Goal: Task Accomplishment & Management: Complete application form

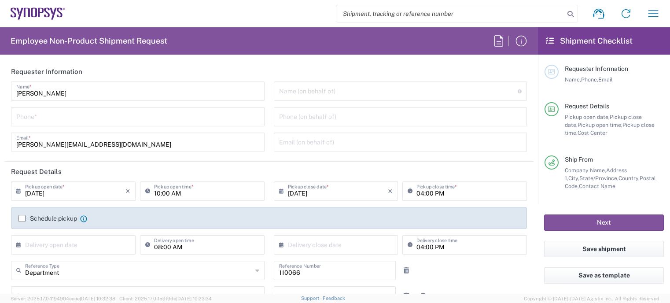
type input "Marlboro US04"
click at [42, 118] on input "tel" at bounding box center [137, 115] width 243 height 15
type input "7819643423"
click at [23, 220] on label "Schedule pickup" at bounding box center [47, 218] width 59 height 7
click at [22, 218] on input "Schedule pickup" at bounding box center [22, 218] width 0 height 0
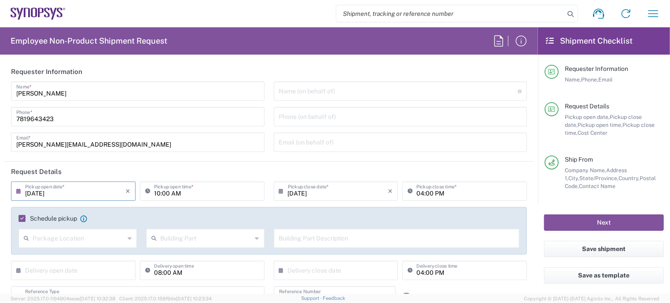
click at [77, 185] on input "[DATE]" at bounding box center [75, 190] width 100 height 15
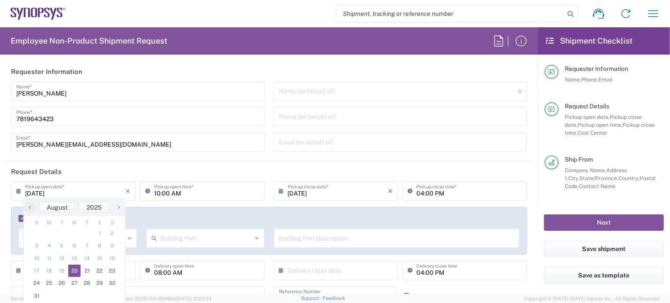
click at [70, 270] on span "20" at bounding box center [74, 271] width 13 height 12
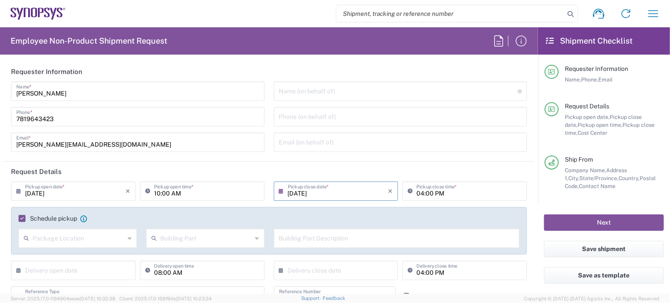
click at [157, 197] on input "10:00 AM" at bounding box center [206, 190] width 105 height 15
type input "02:00 AM"
click at [417, 194] on input "04:00 PM" at bounding box center [469, 190] width 105 height 15
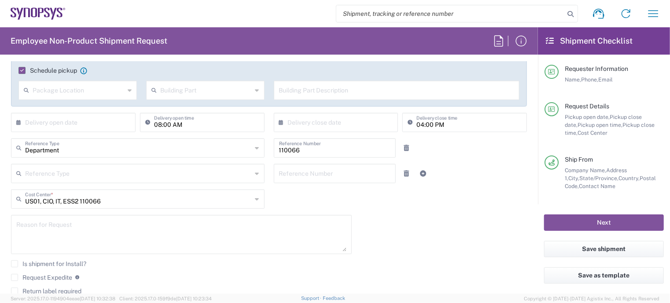
scroll to position [158, 0]
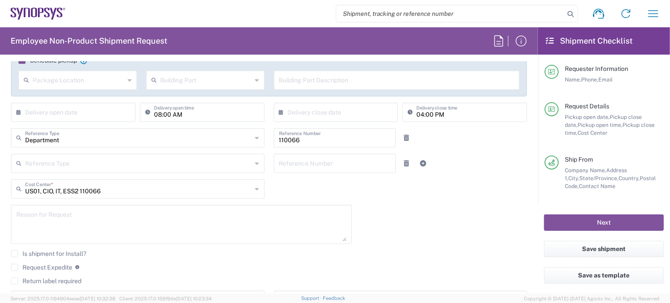
type input "05:00 PM"
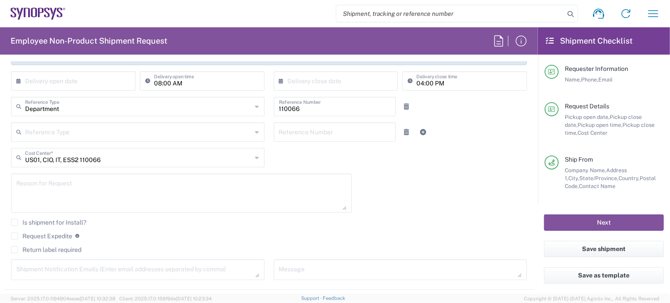
scroll to position [188, 0]
click at [105, 189] on textarea at bounding box center [181, 195] width 330 height 34
paste textarea "RITM0363675"
paste textarea "[DATE] US27[US27.25.514] W:E (lmani) Mani, Lakshmi"
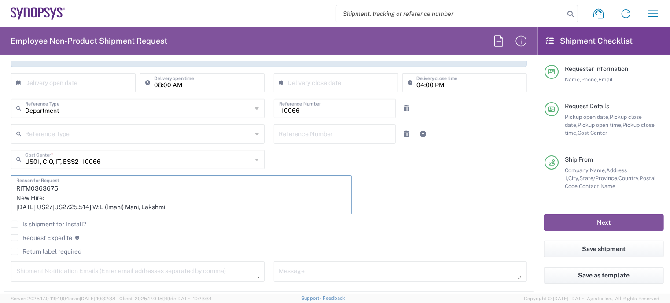
click at [18, 205] on textarea "RITM0363675 New Hire: [DATE] US27[US27.25.514] W:E (lmani) Mani, Lakshmi" at bounding box center [181, 195] width 330 height 34
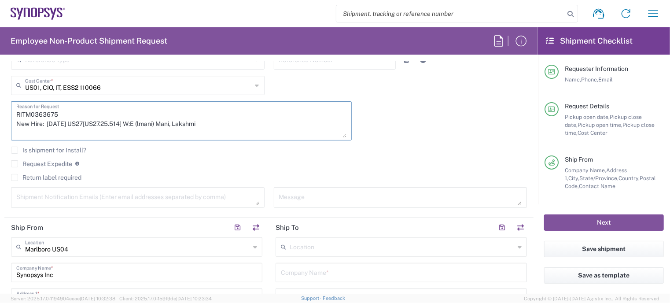
scroll to position [262, 0]
type textarea "RITM0363675 New Hire: [DATE] US27[US27.25.514] W:E (lmani) Mani, Lakshmi"
click at [18, 161] on label "Request Expedite" at bounding box center [41, 163] width 61 height 7
click at [15, 163] on input "Request Expedite" at bounding box center [15, 163] width 0 height 0
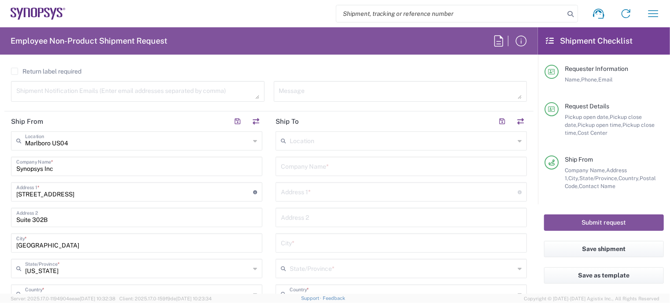
scroll to position [368, 0]
click at [301, 140] on input "text" at bounding box center [402, 139] width 225 height 15
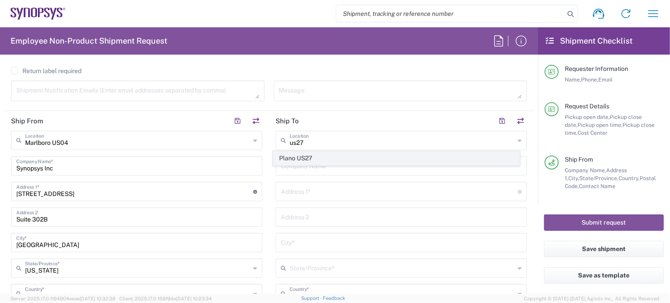
click at [306, 156] on span "Plano US27" at bounding box center [397, 159] width 247 height 14
type input "Plano US27"
type input "Synopsys Inc"
type input "[STREET_ADDRESS]"
type input "Suite 500"
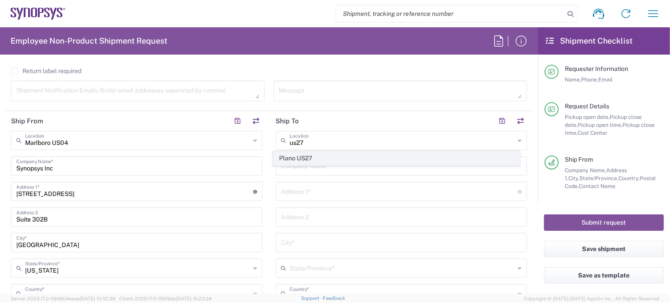
type input "Plano"
type input "[US_STATE]"
type input "75024"
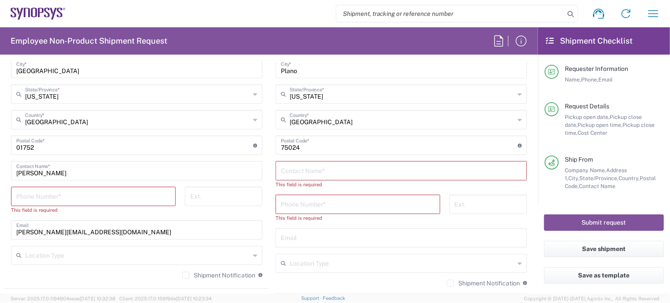
scroll to position [543, 0]
click at [154, 191] on input "tel" at bounding box center [93, 194] width 154 height 15
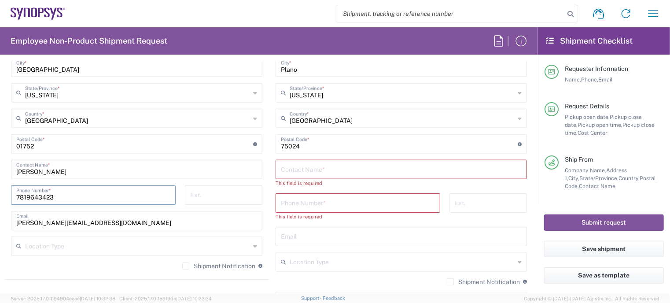
scroll to position [599, 0]
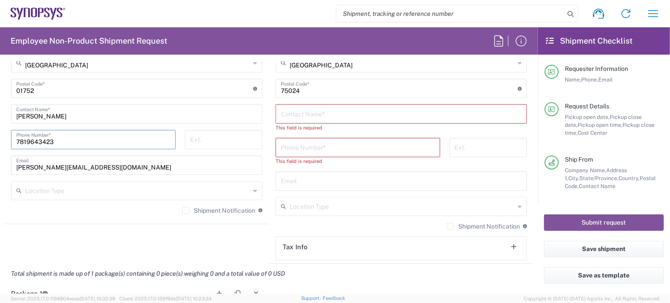
type input "7819643423"
click at [289, 112] on input "text" at bounding box center [401, 113] width 241 height 15
paste input "[PERSON_NAME]"
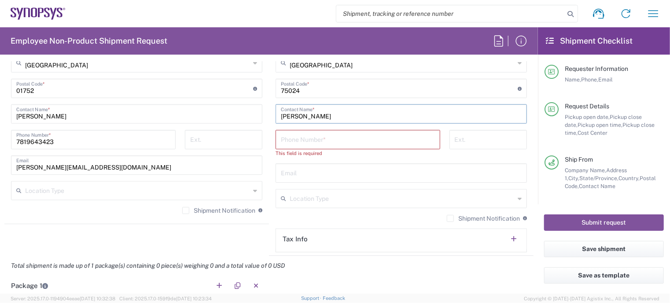
type input "[PERSON_NAME]"
click at [321, 135] on input "tel" at bounding box center [358, 138] width 154 height 15
paste input "9723985600"
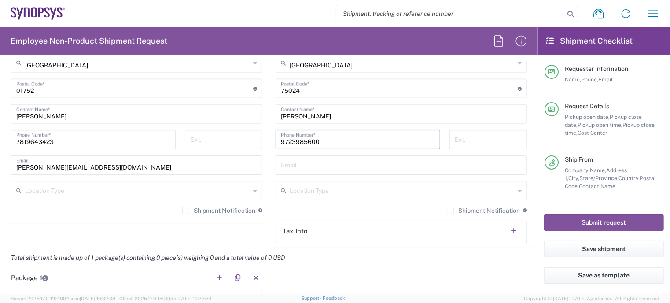
type input "9723985600"
click at [322, 171] on div "Email" at bounding box center [401, 164] width 251 height 19
click at [300, 159] on input "text" at bounding box center [401, 164] width 241 height 15
paste input "[EMAIL_ADDRESS][DOMAIN_NAME]"
type input "[EMAIL_ADDRESS][DOMAIN_NAME]"
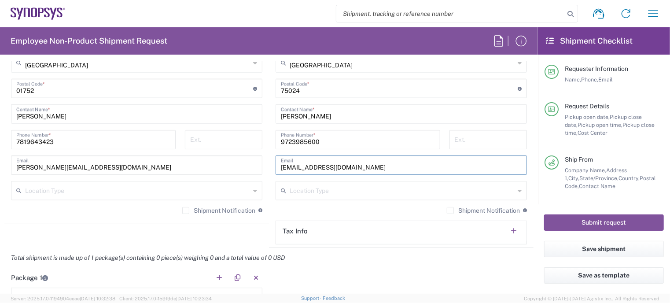
click at [185, 207] on label "Shipment Notification" at bounding box center [218, 210] width 73 height 7
click at [186, 211] on input "Shipment Notification" at bounding box center [186, 211] width 0 height 0
click at [447, 211] on label "Shipment Notification" at bounding box center [483, 210] width 73 height 7
click at [451, 211] on input "Shipment Notification" at bounding box center [451, 211] width 0 height 0
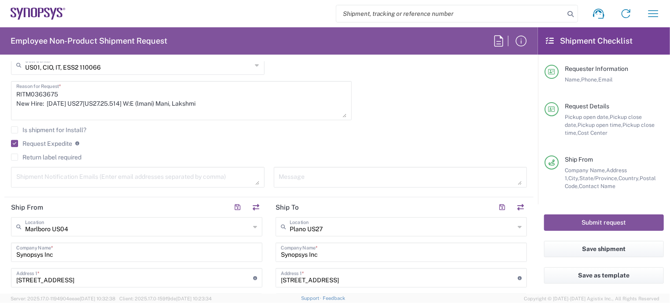
scroll to position [282, 0]
click at [138, 176] on textarea at bounding box center [137, 177] width 243 height 15
click at [95, 172] on textarea at bounding box center [137, 177] width 243 height 15
paste textarea "[PERSON_NAME][EMAIL_ADDRESS][DOMAIN_NAME]"
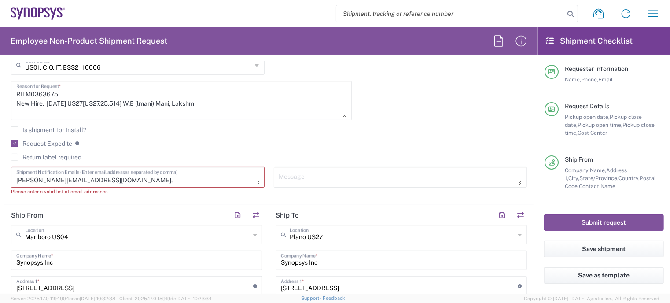
click at [108, 179] on textarea "[PERSON_NAME][EMAIL_ADDRESS][DOMAIN_NAME]," at bounding box center [137, 177] width 243 height 15
paste textarea "[PERSON_NAME][EMAIL_ADDRESS][DOMAIN_NAME]"
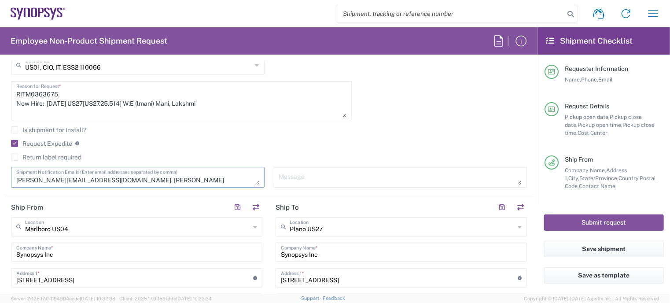
type textarea "[PERSON_NAME][EMAIL_ADDRESS][DOMAIN_NAME], [PERSON_NAME][EMAIL_ADDRESS][DOMAIN_…"
click at [161, 206] on header "Ship From" at bounding box center [136, 207] width 265 height 20
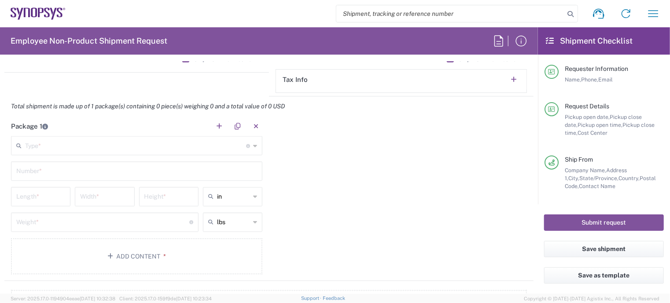
scroll to position [756, 0]
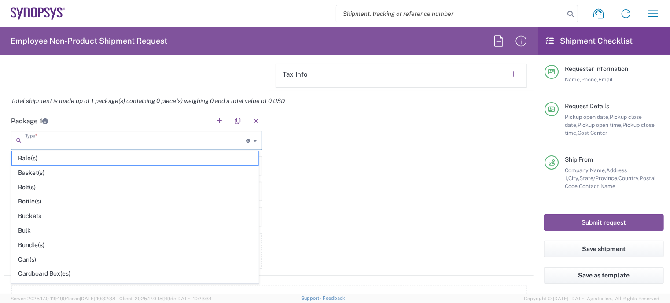
click at [136, 144] on input "text" at bounding box center [135, 139] width 221 height 15
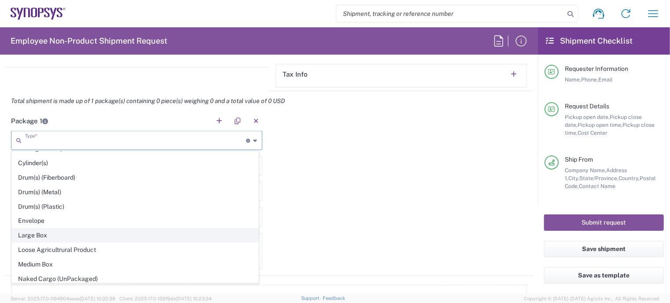
click at [51, 235] on span "Large Box" at bounding box center [135, 236] width 247 height 14
type input "Large Box"
type input "17.5"
type input "12.5"
type input "3"
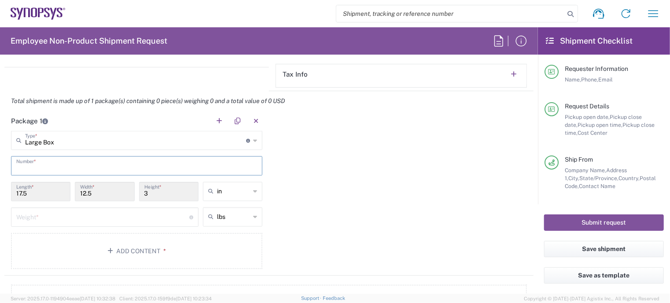
click at [66, 167] on input "text" at bounding box center [136, 165] width 241 height 15
type input "1"
click at [49, 214] on input "number" at bounding box center [102, 216] width 173 height 15
type input "5"
click at [126, 248] on button "Add Content *" at bounding box center [136, 251] width 251 height 36
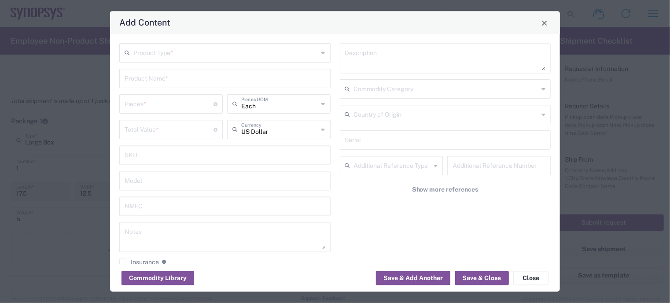
click at [235, 60] on div "Product Type *" at bounding box center [224, 53] width 211 height 19
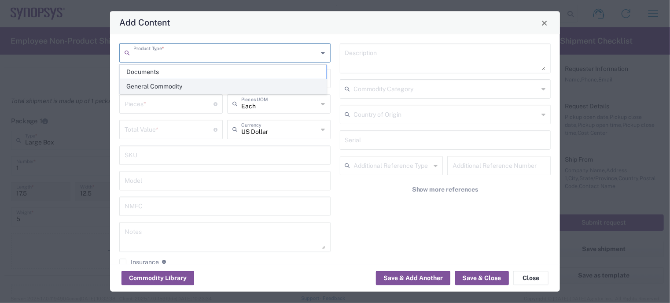
click at [194, 88] on span "General Commodity" at bounding box center [223, 87] width 206 height 14
type input "General Commodity"
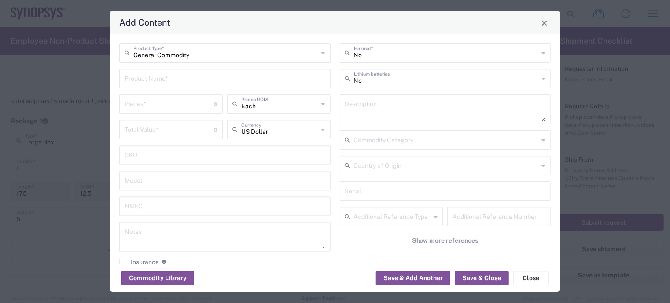
click at [185, 74] on input "text" at bounding box center [225, 77] width 201 height 15
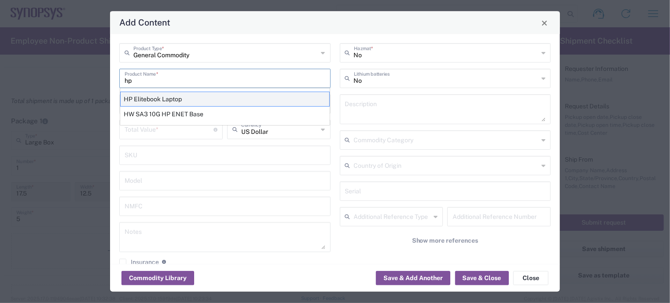
click at [164, 100] on div "HP Elitebook Laptop" at bounding box center [225, 99] width 210 height 15
type input "HP Elitebook Laptop"
type textarea "HP Elitebook Laptop"
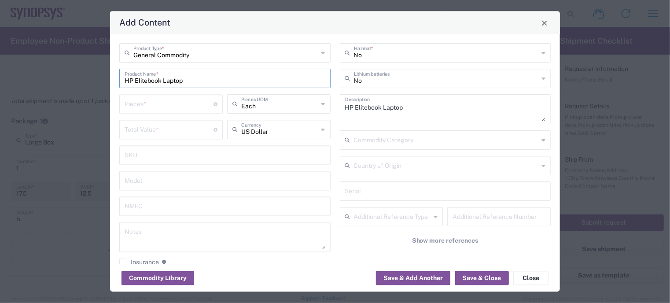
click at [151, 110] on input "number" at bounding box center [169, 103] width 89 height 15
type input "1"
click at [154, 132] on input "number" at bounding box center [169, 129] width 89 height 15
type input "950"
click at [479, 275] on button "Save & Close" at bounding box center [482, 278] width 54 height 14
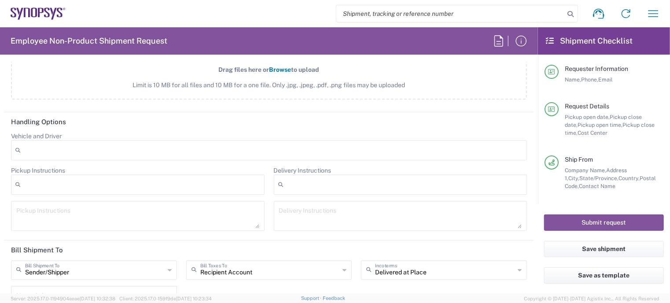
scroll to position [1120, 0]
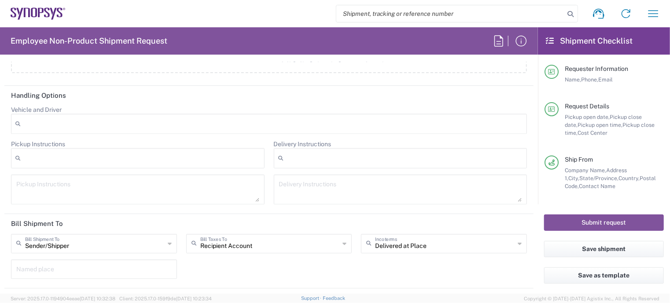
click at [277, 251] on div "Recipient Account Bill Taxes To Recipient Account Sender/Shipper Third Party Ac…" at bounding box center [268, 247] width 175 height 26
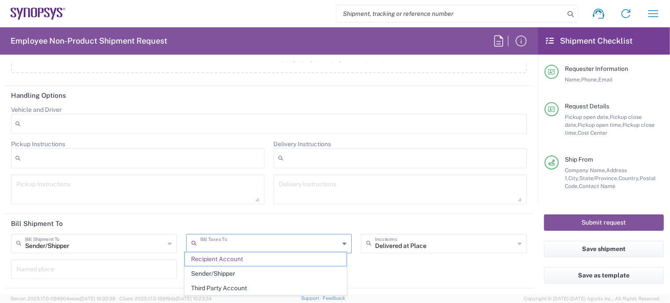
click at [282, 243] on input "text" at bounding box center [270, 242] width 140 height 15
click at [261, 272] on span "Sender/Shipper" at bounding box center [266, 274] width 162 height 14
type input "Sender/Shipper"
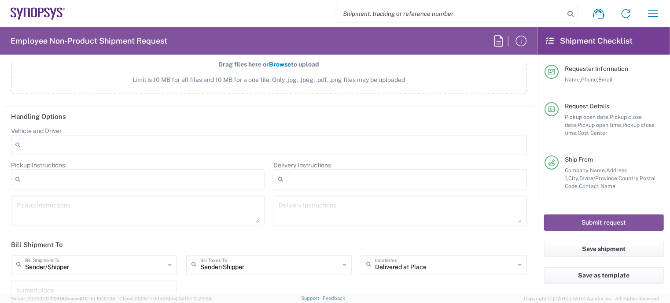
scroll to position [1168, 0]
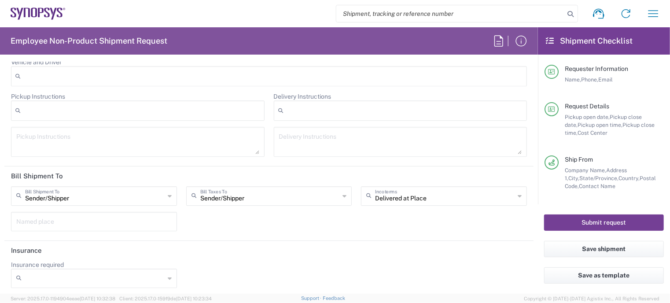
click at [578, 225] on button "Submit request" at bounding box center [604, 222] width 120 height 16
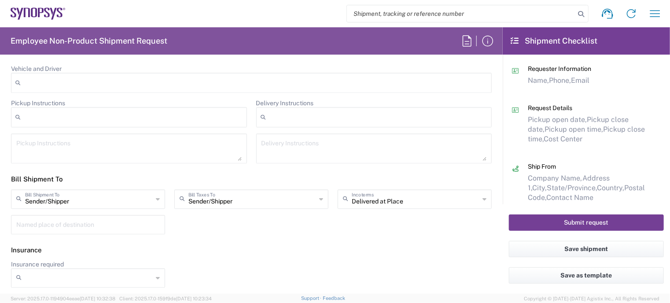
scroll to position [1137, 0]
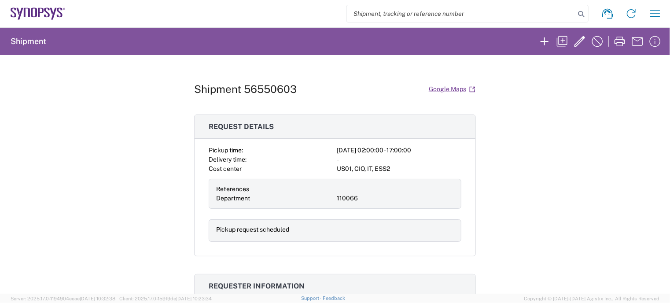
click at [274, 91] on h1 "Shipment 56550603" at bounding box center [245, 89] width 103 height 13
copy h1 "56550603"
click at [45, 86] on div "Shipment 56550603 Google Maps Request details Pickup time: [DATE] 02:00:00 - 17…" at bounding box center [335, 174] width 670 height 239
click at [259, 92] on h1 "Shipment 56550603" at bounding box center [245, 89] width 103 height 13
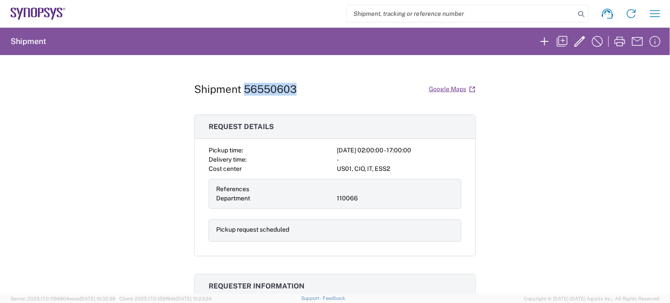
click at [259, 92] on h1 "Shipment 56550603" at bounding box center [245, 89] width 103 height 13
copy h1 "56550603"
click at [580, 41] on icon "button" at bounding box center [580, 41] width 14 height 14
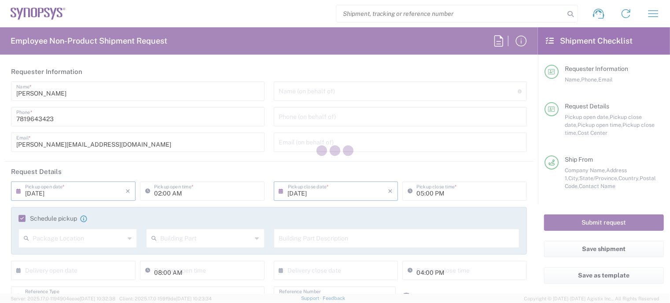
type input "Large Box"
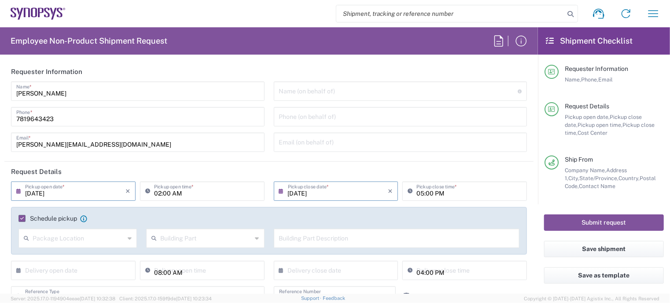
type input "US01, CIO, IT, ESS2 110066"
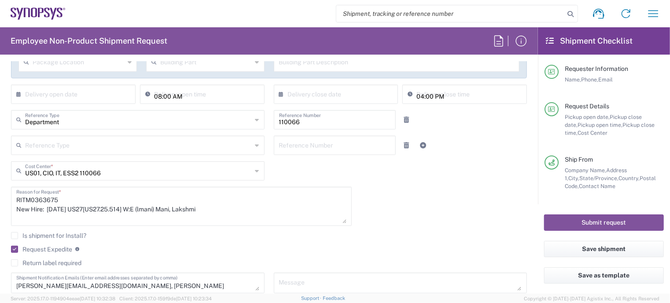
scroll to position [177, 0]
click at [41, 246] on label "Request Expedite" at bounding box center [41, 248] width 61 height 7
click at [13, 248] on input "Request Expedite" at bounding box center [13, 248] width 0 height 0
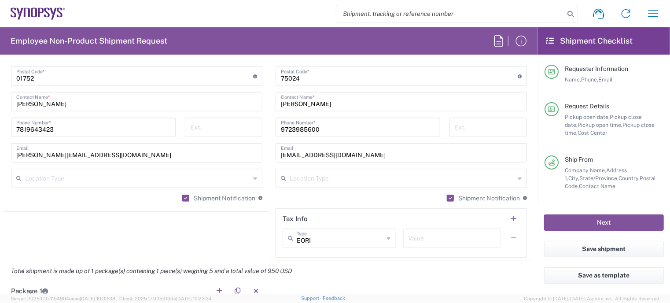
scroll to position [625, 0]
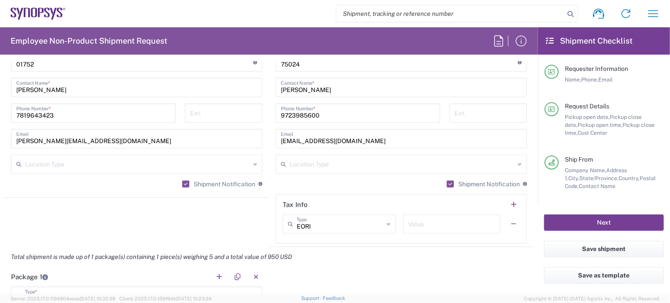
click at [581, 223] on button "Next" at bounding box center [604, 222] width 120 height 16
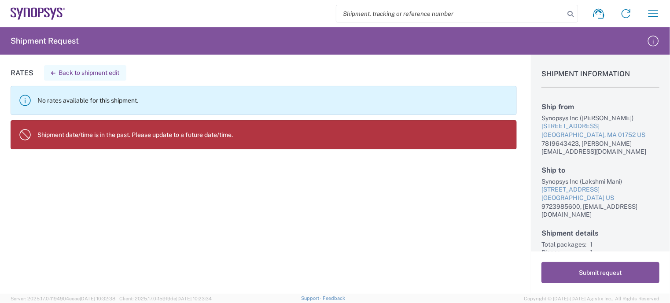
click at [102, 74] on button "Back to shipment edit" at bounding box center [85, 72] width 82 height 15
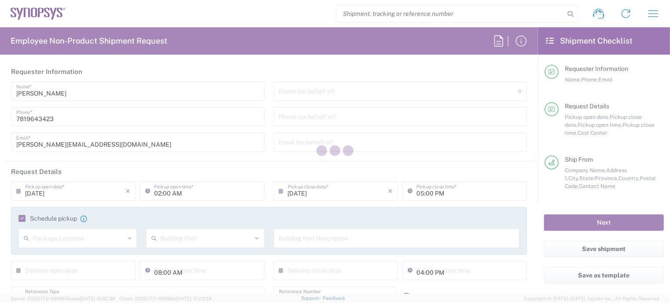
type input "US01, CIO, IT, ESS2 110066"
type input "Large Box"
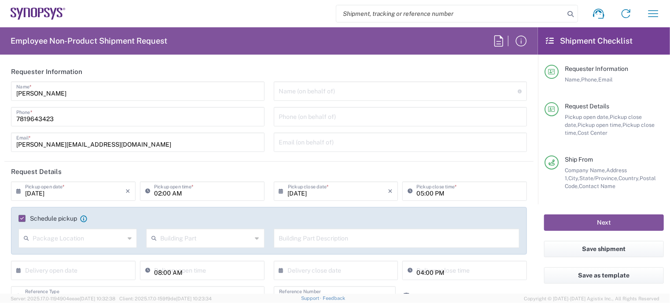
click at [159, 192] on input "02:00 AM" at bounding box center [206, 190] width 105 height 15
click at [170, 193] on input "02:00 AM" at bounding box center [206, 190] width 105 height 15
type input "02:00 PM"
click at [252, 159] on agx-form-section "Requester Information [PERSON_NAME] Name * [PHONE_NUMBER] Phone * [PERSON_NAME]…" at bounding box center [268, 112] width 529 height 100
click at [616, 218] on button "Next" at bounding box center [604, 222] width 120 height 16
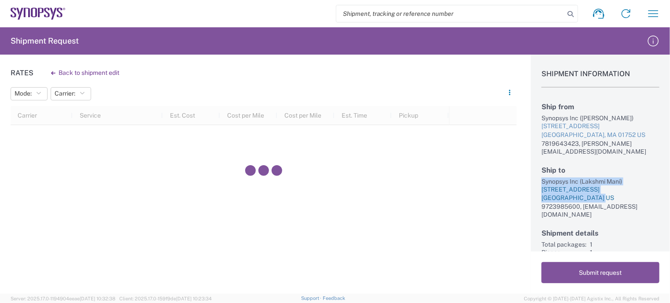
drag, startPoint x: 540, startPoint y: 179, endPoint x: 608, endPoint y: 198, distance: 70.5
click at [608, 198] on div "Shipment Information Ship from Synopsys Inc ([PERSON_NAME]) [STREET_ADDRESS] US…" at bounding box center [600, 153] width 139 height 197
copy div "Synopsys Inc (Lakshmi Mani) [STREET_ADDRESS]"
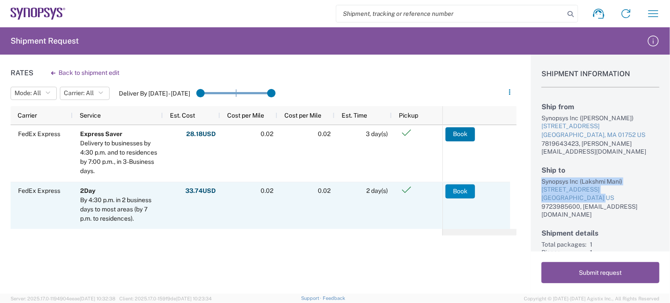
click at [458, 187] on button "Book" at bounding box center [461, 191] width 30 height 14
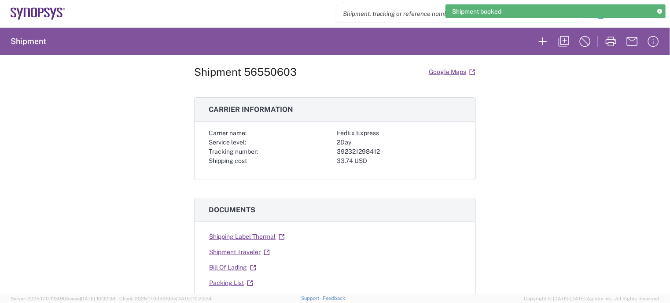
scroll to position [18, 0]
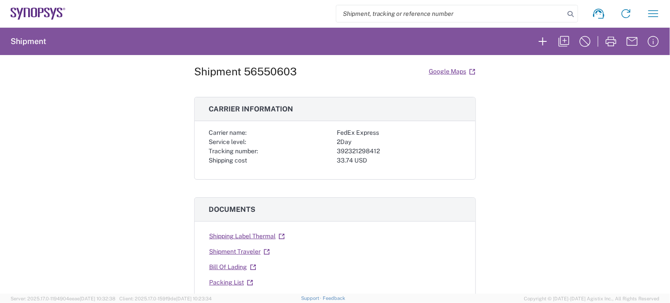
click at [625, 153] on div "Shipment 56550603 Google Maps Carrier information Carrier name: FedEx Express S…" at bounding box center [335, 174] width 670 height 239
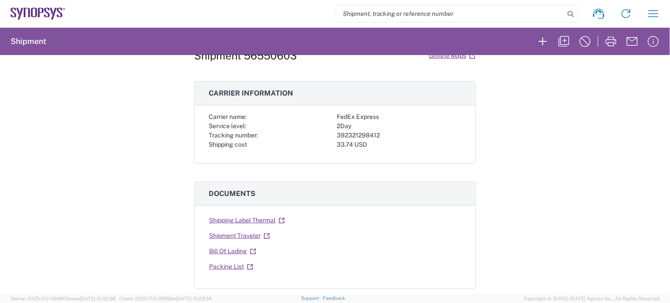
scroll to position [33, 0]
click at [257, 217] on link "Shipping Label Thermal" at bounding box center [247, 220] width 77 height 15
